Goal: Use online tool/utility: Utilize a website feature to perform a specific function

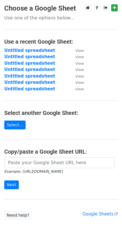
click at [50, 23] on main "Choose a Google Sheet Use one of the options below... Use a recent Google Sheet…" at bounding box center [61, 112] width 122 height 216
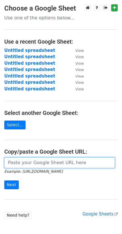
click at [26, 162] on input "url" at bounding box center [59, 163] width 111 height 11
paste input "[URL][DOMAIN_NAME]"
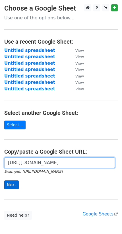
type input "[URL][DOMAIN_NAME]"
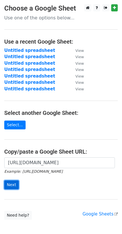
scroll to position [0, 0]
click at [12, 183] on input "Next" at bounding box center [11, 185] width 15 height 9
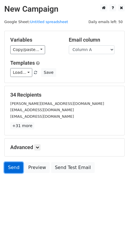
click at [17, 164] on link "Send" at bounding box center [13, 167] width 19 height 11
